Goal: Information Seeking & Learning: Learn about a topic

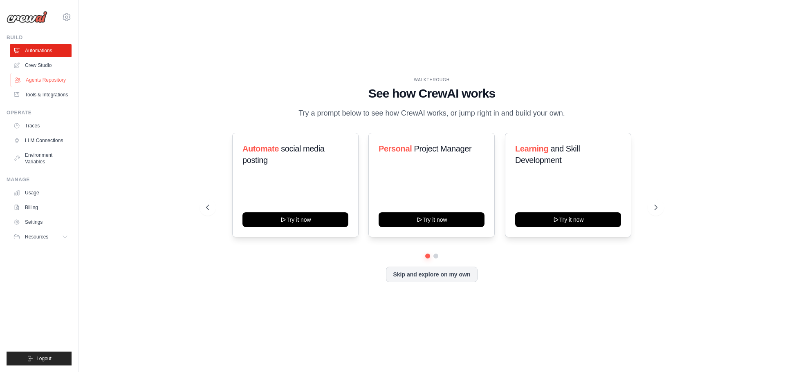
click at [45, 78] on link "Agents Repository" at bounding box center [42, 80] width 62 height 13
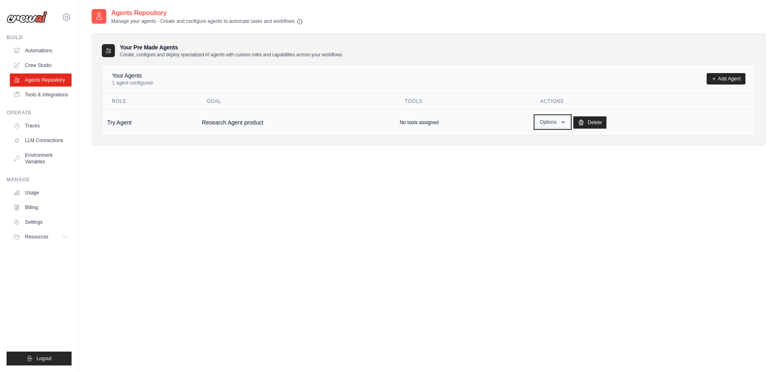
click at [561, 126] on button "Options" at bounding box center [552, 122] width 35 height 12
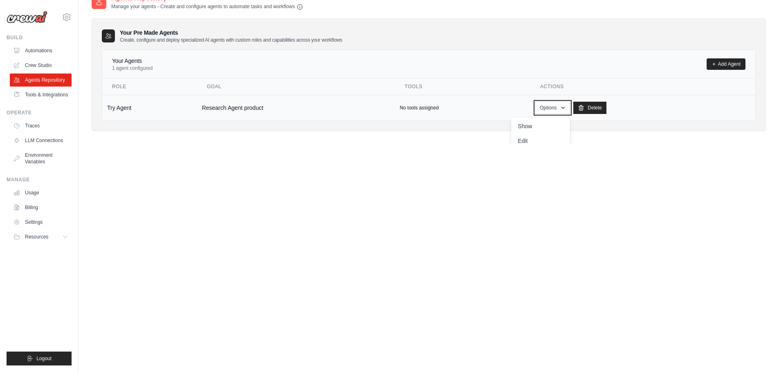
scroll to position [16, 0]
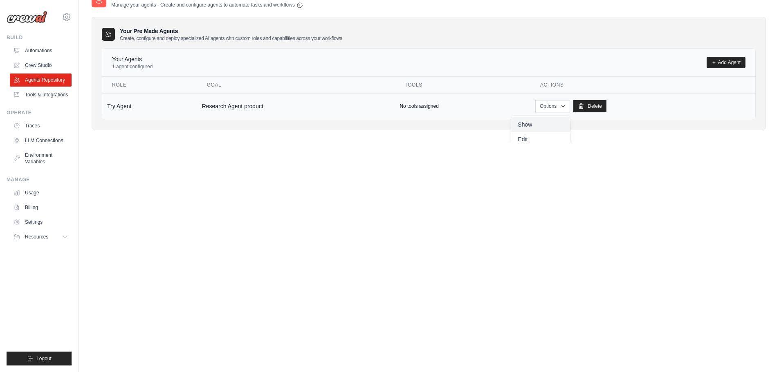
click at [525, 123] on link "Show" at bounding box center [540, 124] width 59 height 15
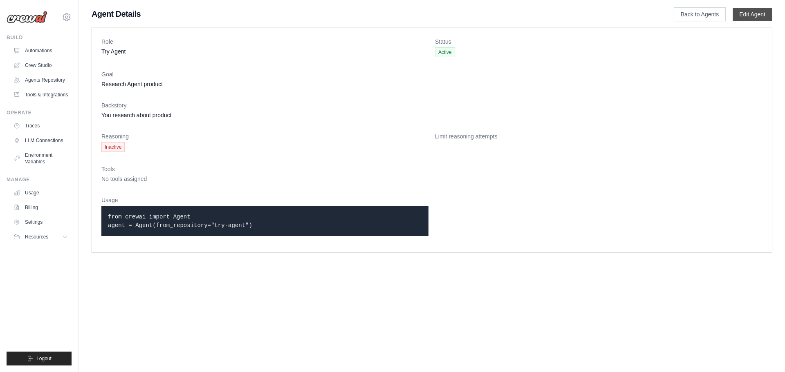
click at [764, 11] on link "Edit Agent" at bounding box center [752, 14] width 39 height 13
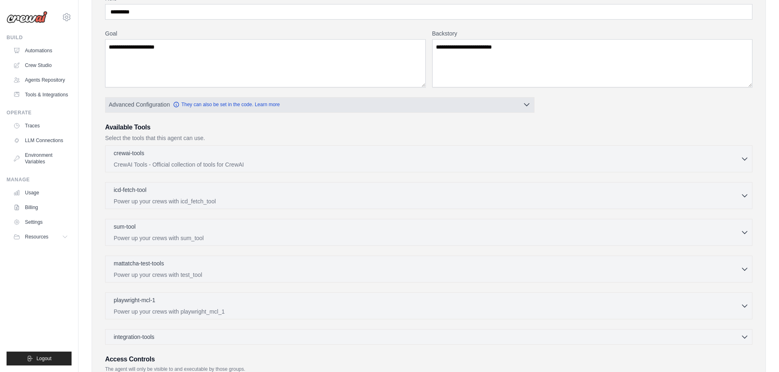
scroll to position [165, 0]
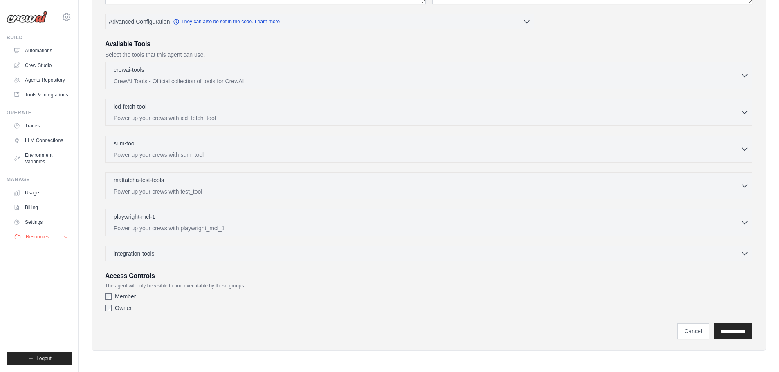
click at [57, 239] on button "Resources" at bounding box center [42, 237] width 62 height 13
click at [59, 252] on span "Documentation" at bounding box center [45, 251] width 33 height 7
